Goal: Information Seeking & Learning: Learn about a topic

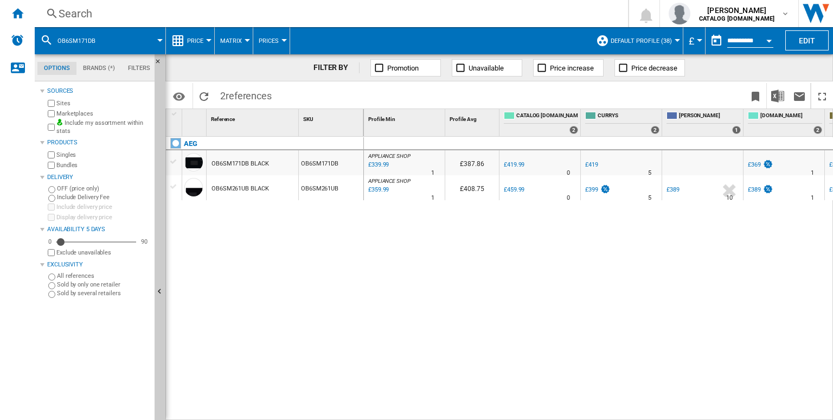
click at [416, 14] on div "Search" at bounding box center [329, 13] width 541 height 15
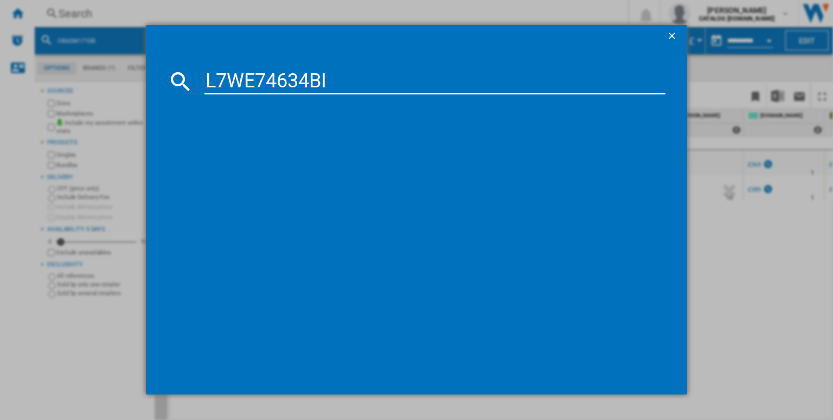
type input "L7WE74634BI"
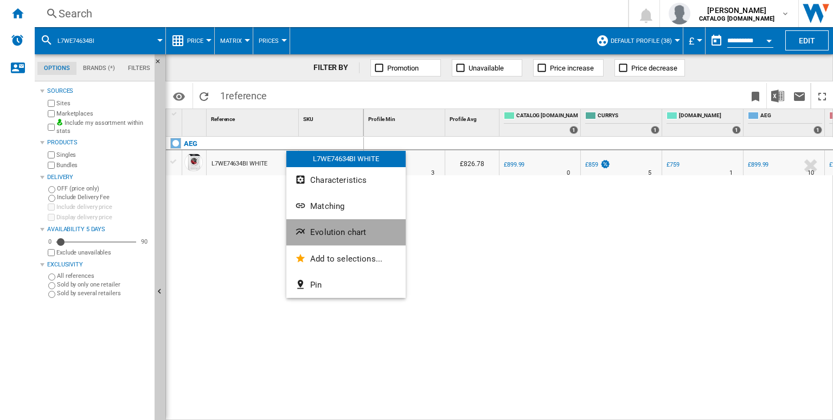
click at [308, 239] on button "Evolution chart" at bounding box center [345, 232] width 119 height 26
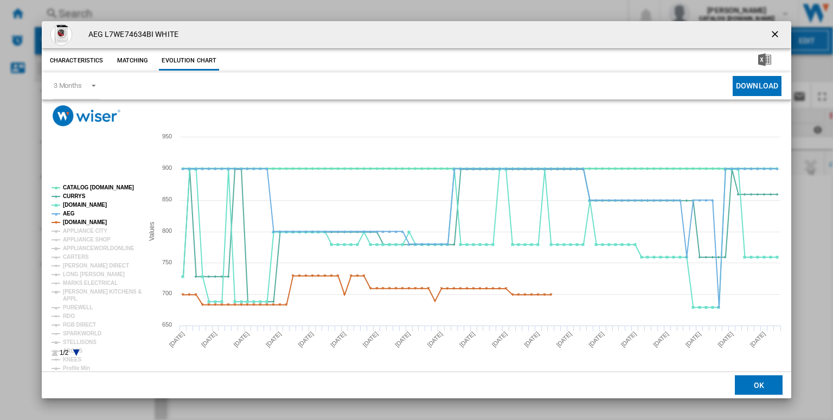
click at [106, 187] on tspan "CATALOG [DOMAIN_NAME]" at bounding box center [98, 187] width 71 height 6
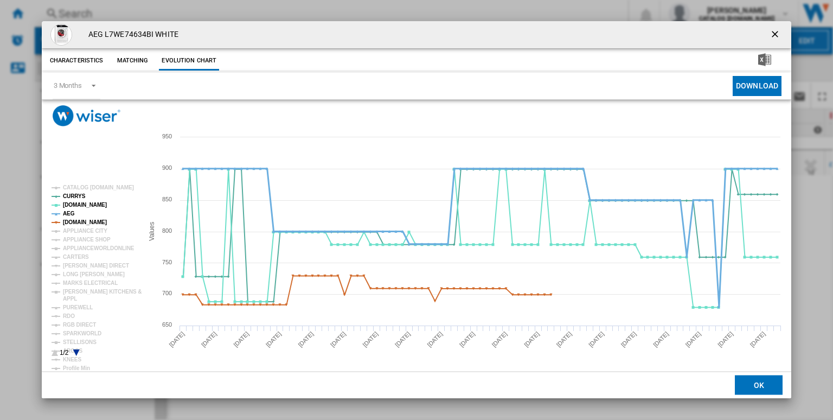
drag, startPoint x: 69, startPoint y: 215, endPoint x: 86, endPoint y: 224, distance: 18.9
click at [86, 224] on g "CATALOG [DOMAIN_NAME] CURRYS [DOMAIN_NAME] AEG [DOMAIN_NAME] APPLIANCE CITY APP…" at bounding box center [97, 299] width 90 height 230
click at [86, 224] on tspan "[DOMAIN_NAME]" at bounding box center [85, 222] width 44 height 6
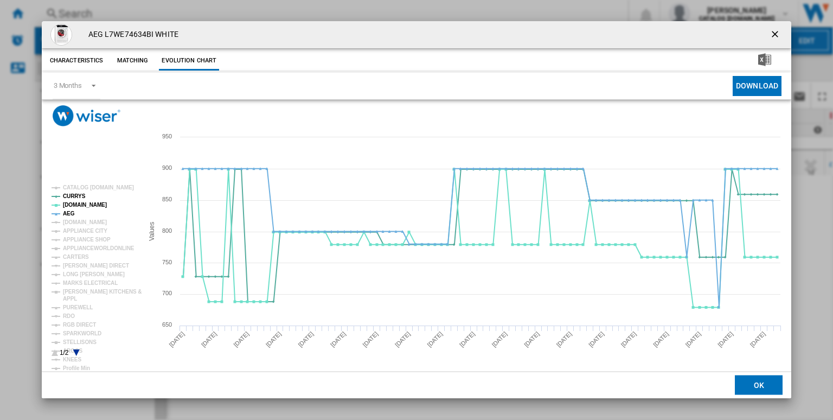
click at [74, 215] on rect "Product popup" at bounding box center [92, 271] width 91 height 180
click at [72, 210] on tspan "AEG" at bounding box center [69, 213] width 12 height 6
click at [79, 355] on rect "Product popup" at bounding box center [92, 271] width 91 height 180
click at [75, 349] on icon "Product popup" at bounding box center [76, 352] width 7 height 7
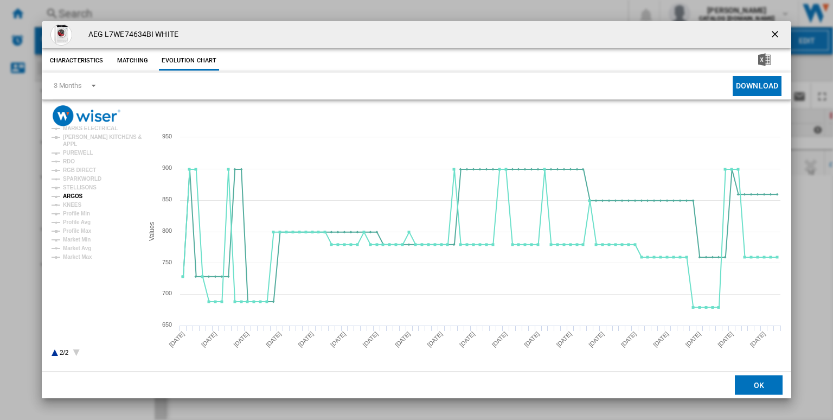
click at [80, 194] on tspan "ARGOS" at bounding box center [73, 196] width 20 height 6
